Goal: Find contact information: Find contact information

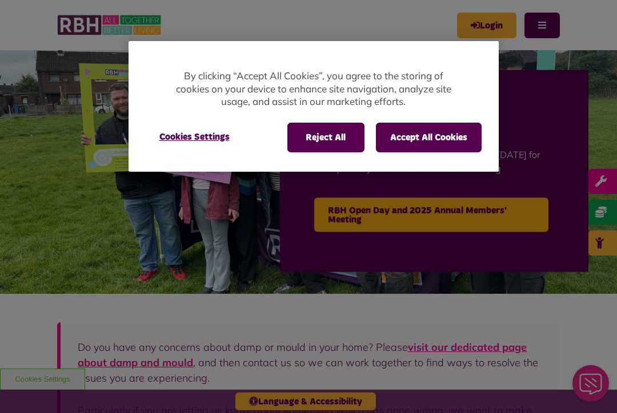
click at [432, 135] on button "Accept All Cookies" at bounding box center [429, 138] width 106 height 30
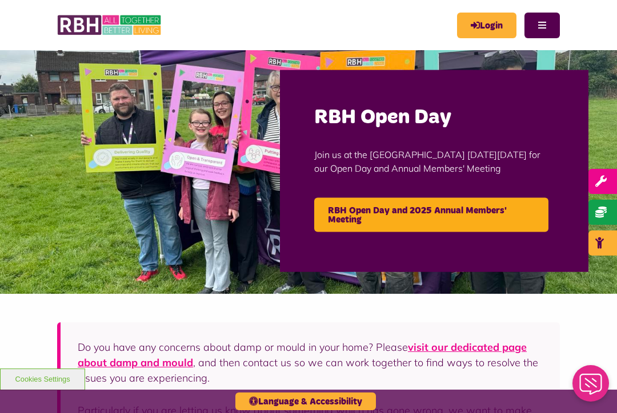
click at [543, 23] on button "Menu" at bounding box center [541, 26] width 35 height 26
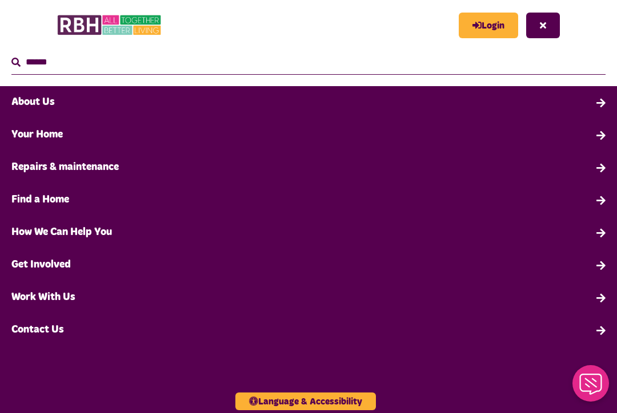
click at [63, 335] on link "Contact Us" at bounding box center [308, 330] width 617 height 33
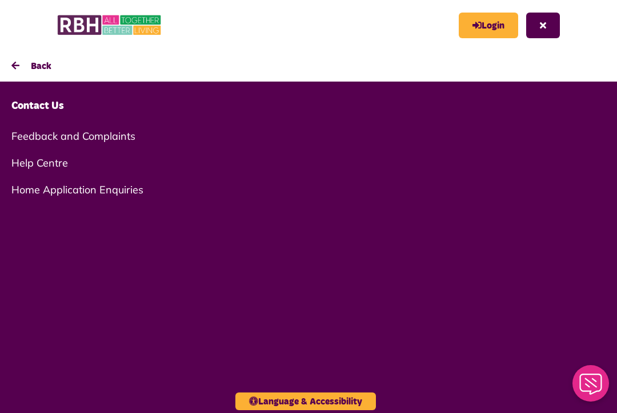
click at [59, 163] on link "Help Centre" at bounding box center [308, 163] width 617 height 27
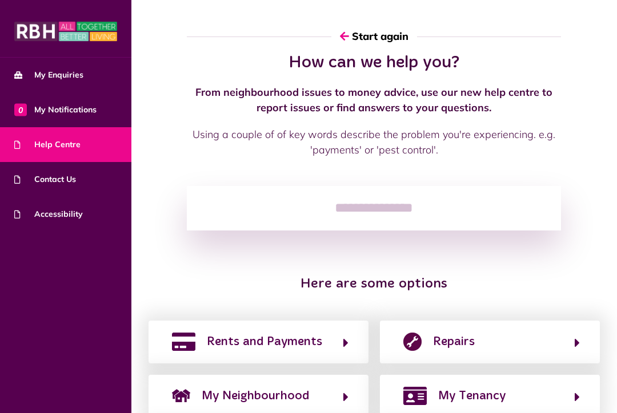
click at [75, 181] on span "Contact Us" at bounding box center [45, 180] width 62 height 12
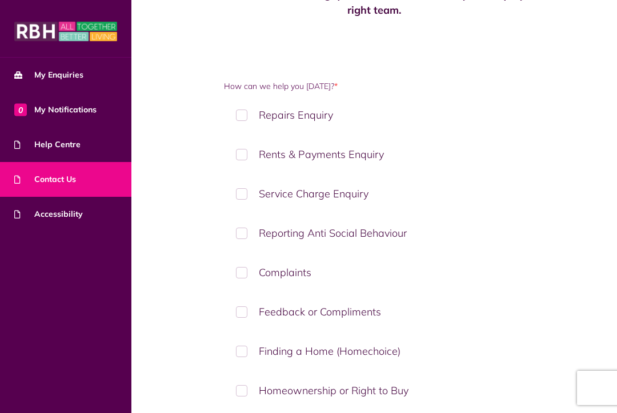
scroll to position [106, 0]
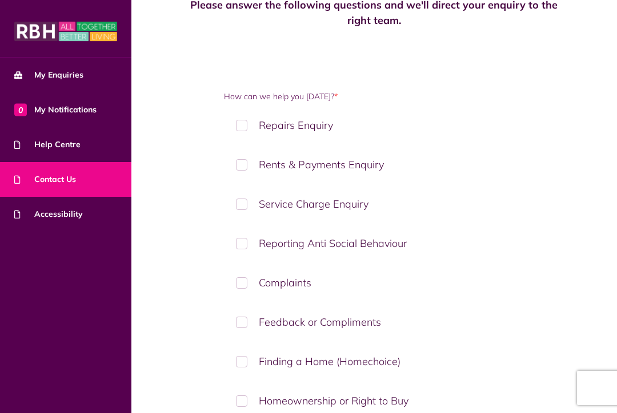
click at [94, 33] on img at bounding box center [65, 31] width 103 height 23
